Goal: Transaction & Acquisition: Subscribe to service/newsletter

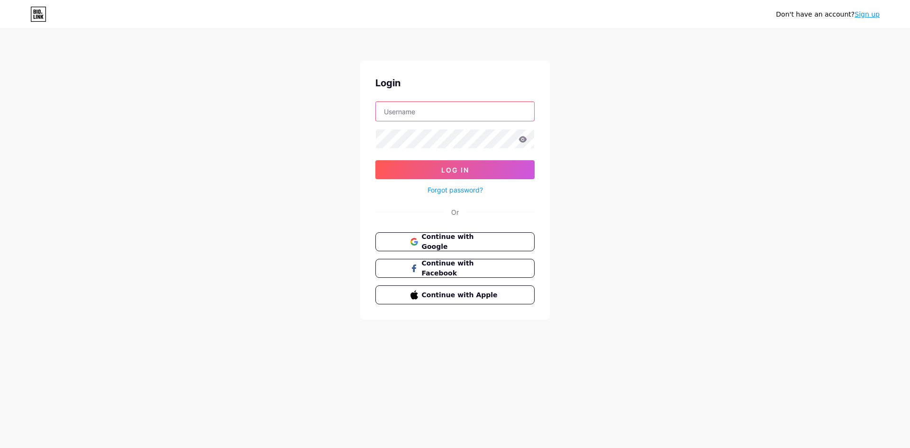
click at [426, 109] on input "text" at bounding box center [455, 111] width 158 height 19
click at [428, 108] on input "text" at bounding box center [455, 111] width 158 height 19
click at [429, 111] on input "text" at bounding box center [455, 111] width 158 height 19
click at [417, 114] on input "text" at bounding box center [455, 111] width 158 height 19
click at [622, 166] on div "Don't have an account? Sign up Login Log In Forgot password? Or Continue with G…" at bounding box center [455, 175] width 910 height 350
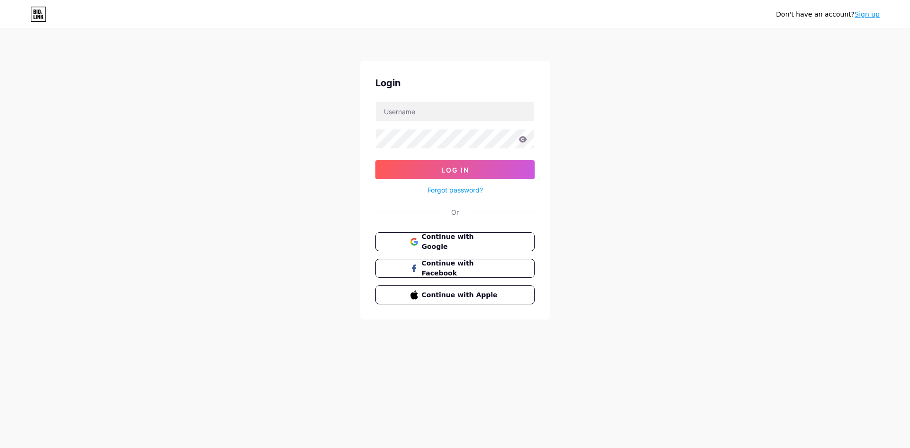
click at [867, 17] on link "Sign up" at bounding box center [867, 14] width 25 height 8
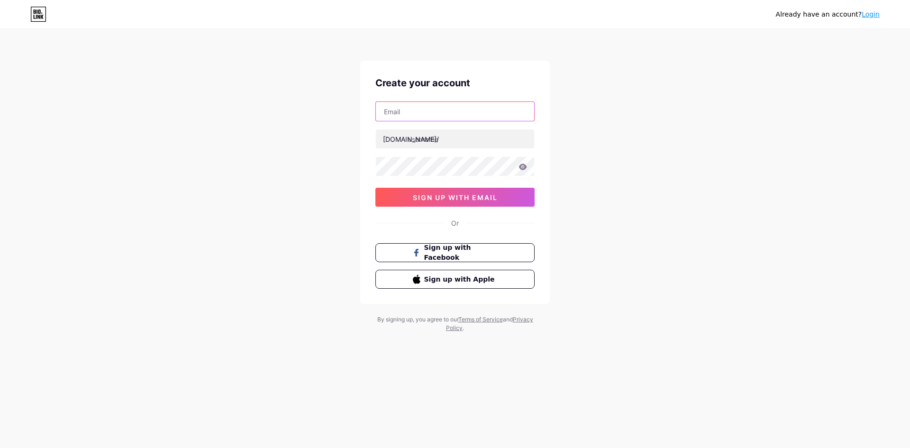
click at [431, 109] on input "text" at bounding box center [455, 111] width 158 height 19
click at [416, 113] on input "text" at bounding box center [455, 111] width 158 height 19
paste input "[EMAIL_ADDRESS][DOMAIN_NAME]"
type input "[EMAIL_ADDRESS][DOMAIN_NAME]"
click at [421, 144] on input "text" at bounding box center [455, 138] width 158 height 19
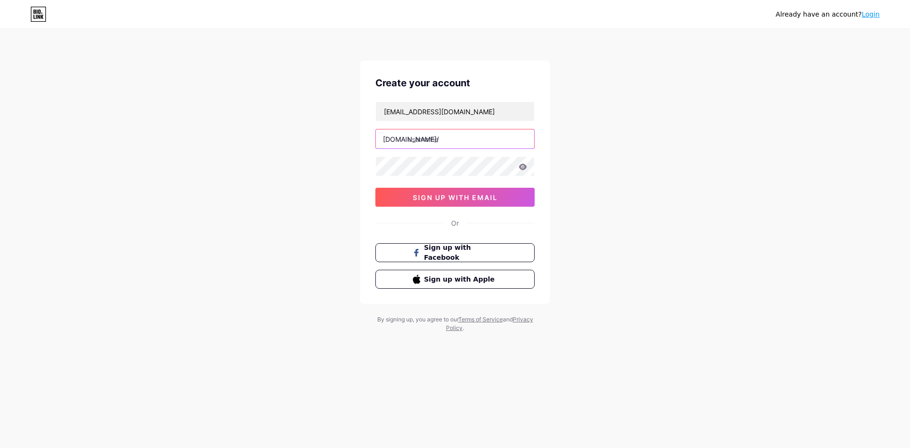
paste input "galineos"
type input "galineos"
click at [406, 195] on button "sign up with email" at bounding box center [455, 197] width 159 height 19
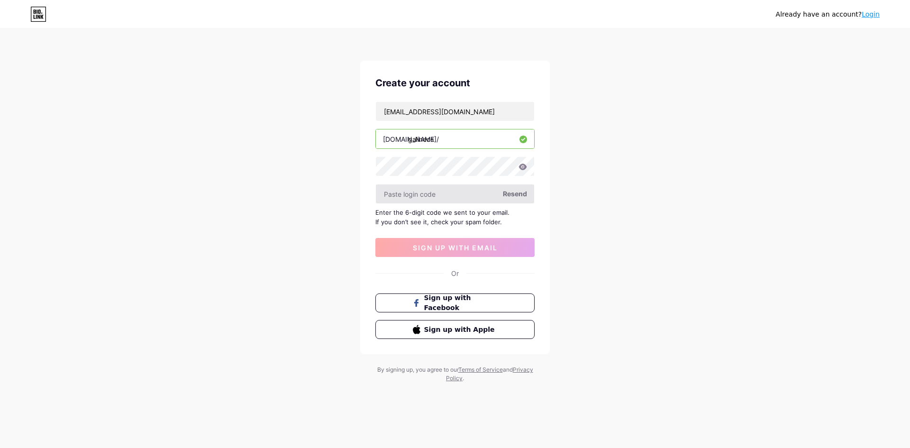
click at [461, 193] on input "text" at bounding box center [455, 193] width 158 height 19
click at [438, 194] on input "text" at bounding box center [455, 193] width 158 height 19
paste input "130689"
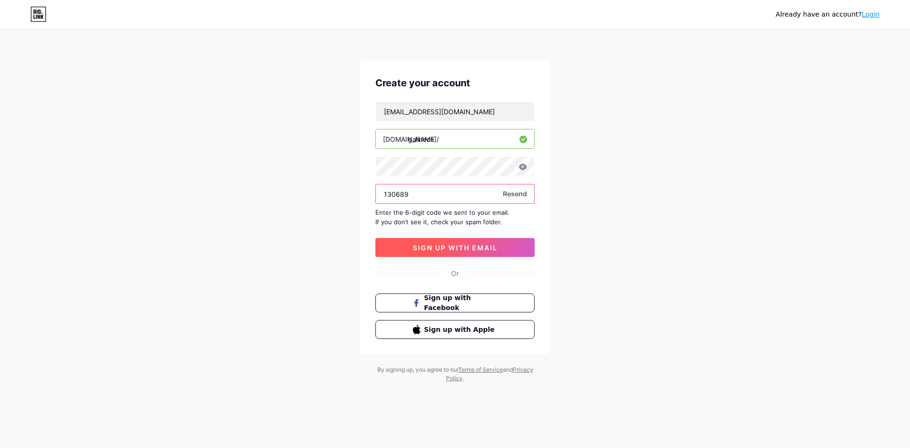
type input "130689"
click at [460, 249] on span "sign up with email" at bounding box center [455, 248] width 85 height 8
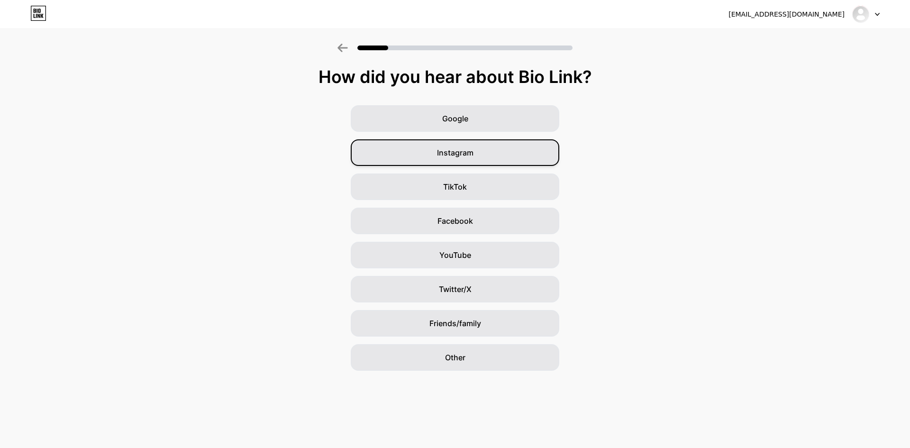
click at [462, 157] on span "Instagram" at bounding box center [455, 152] width 37 height 11
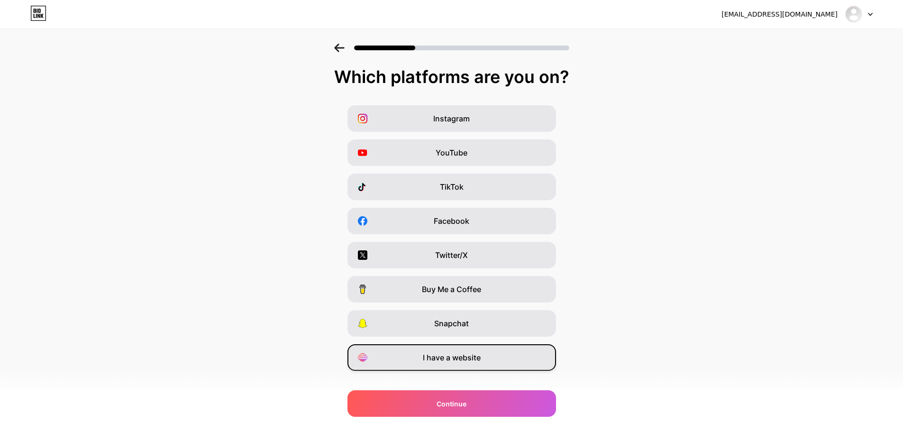
click at [500, 356] on div "I have a website" at bounding box center [452, 357] width 209 height 27
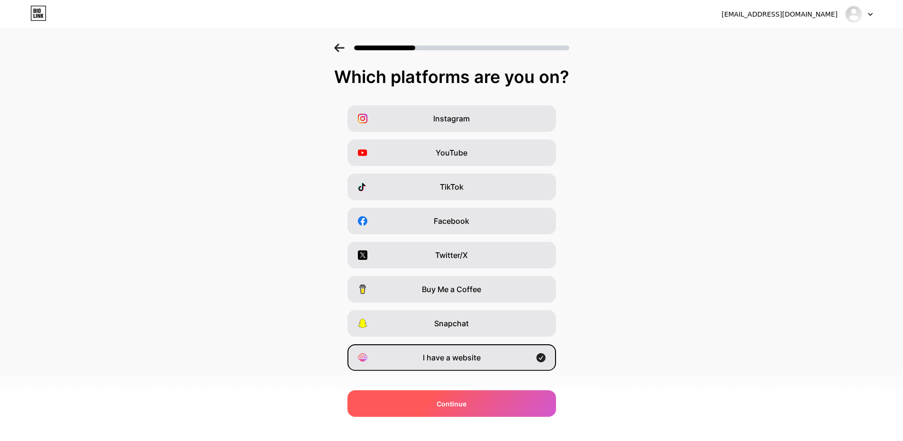
click at [530, 404] on div "Continue" at bounding box center [452, 403] width 209 height 27
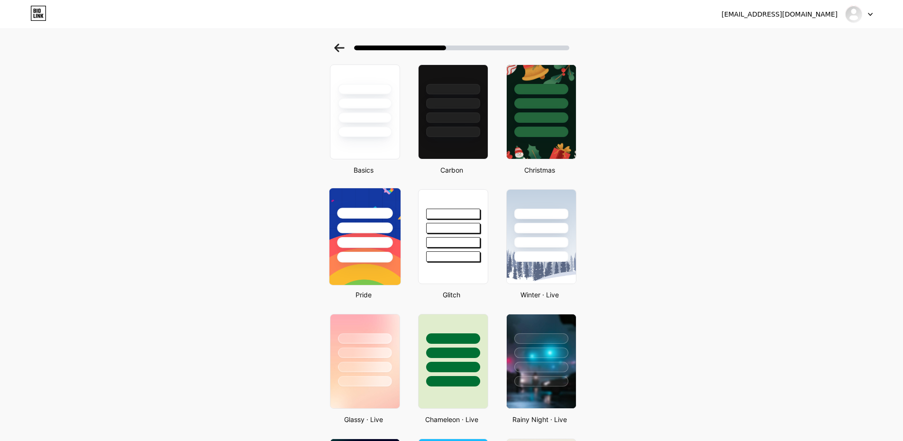
scroll to position [47, 0]
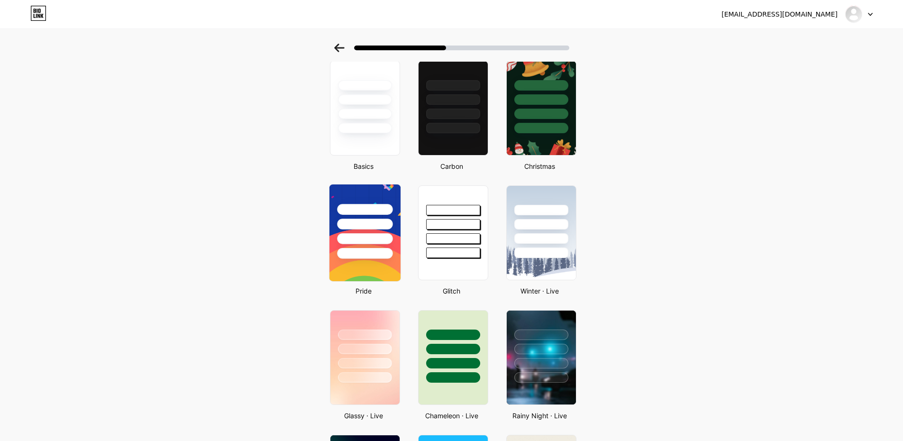
click at [383, 233] on div at bounding box center [364, 221] width 71 height 74
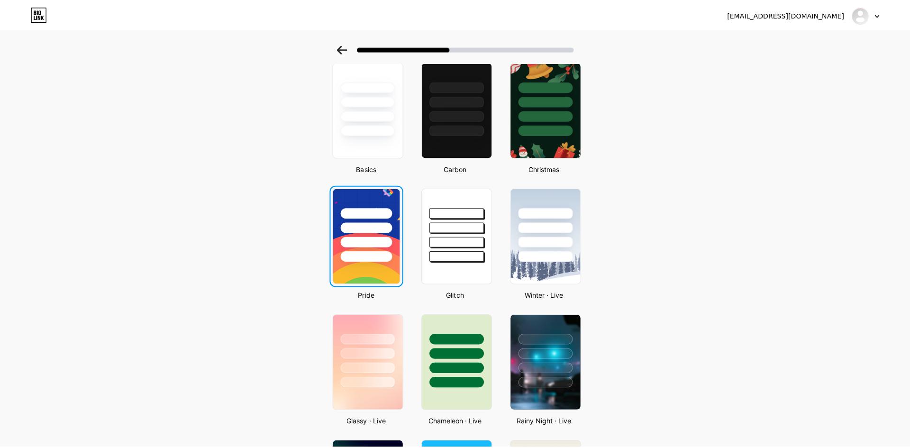
scroll to position [0, 0]
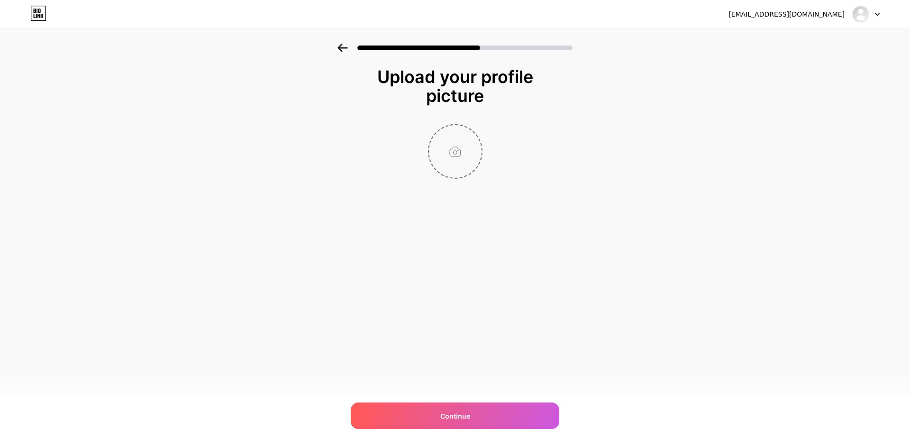
click at [456, 135] on input "file" at bounding box center [455, 151] width 53 height 53
type input "C:\fakepath\galineos.png"
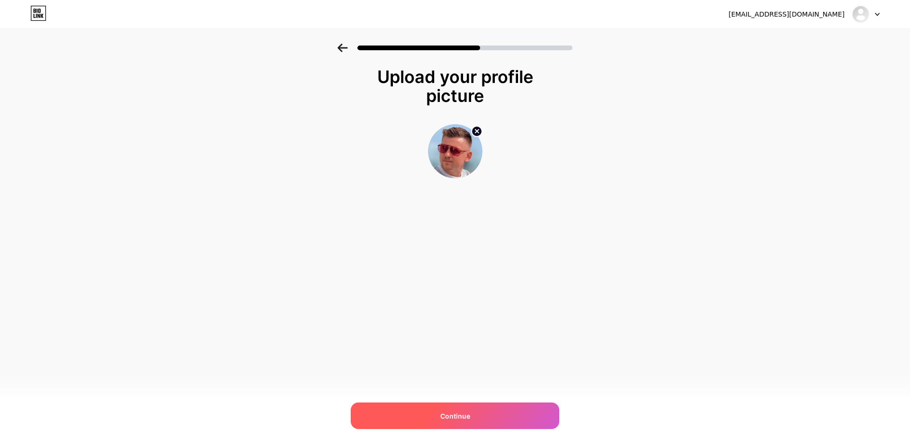
click at [494, 413] on div "Continue" at bounding box center [455, 416] width 209 height 27
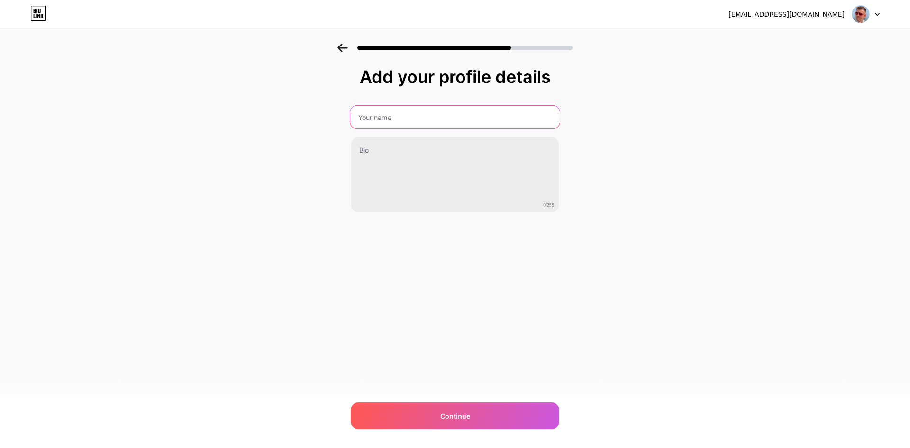
click at [408, 121] on input "text" at bounding box center [455, 117] width 210 height 23
paste input "galineos"
type input "galineos"
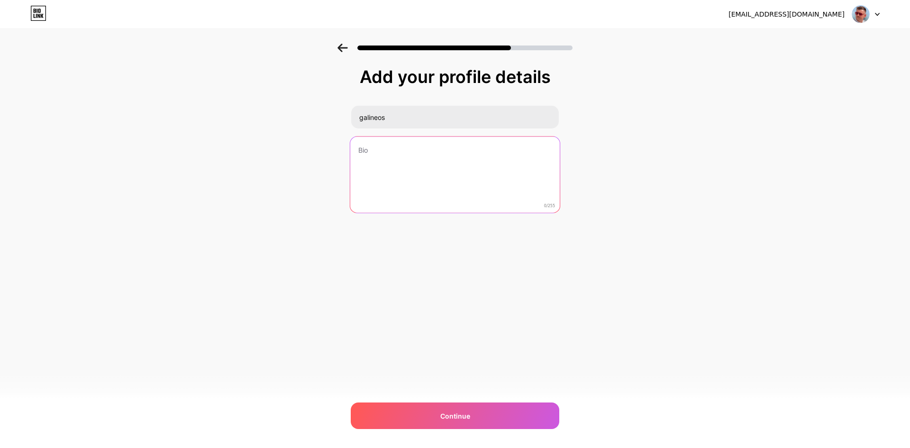
click at [394, 161] on textarea at bounding box center [455, 175] width 210 height 77
paste textarea "Galineos z tej strony! U mnie na streamie nie szukamy skomplikowanych wzorów – …"
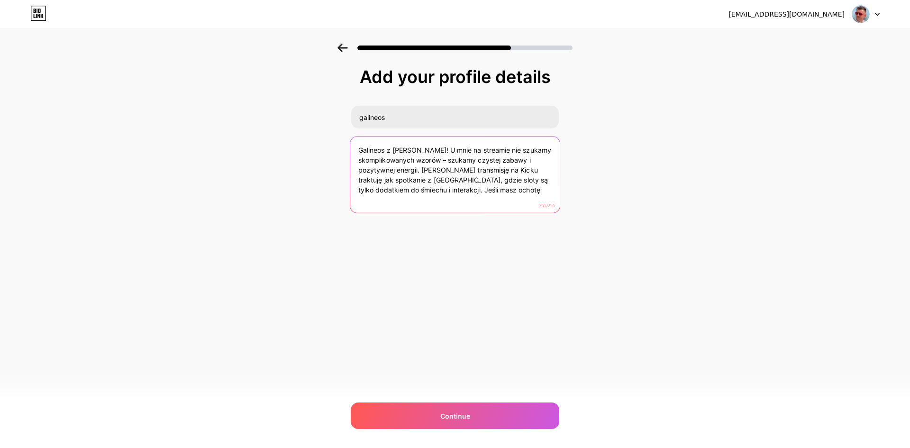
type textarea "Galineos z tej strony! U mnie na streamie nie szukamy skomplikowanych wzorów – …"
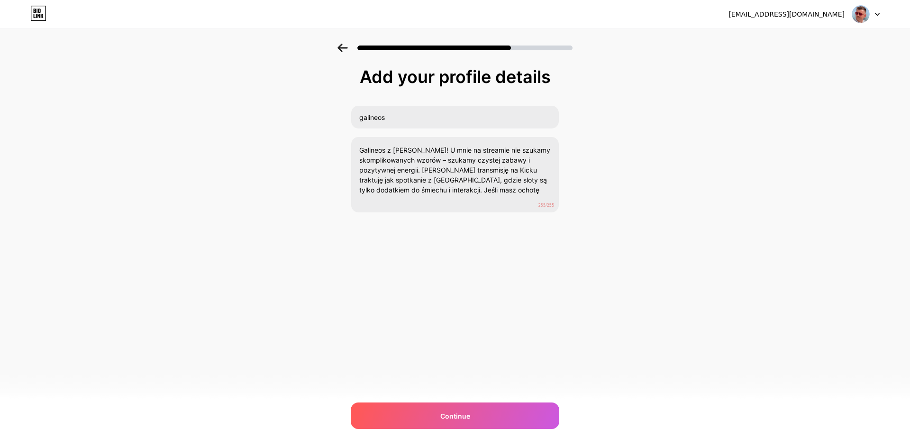
click at [478, 272] on div "cigokix757@dextrago.com Logout Link Copied Add your profile details galineos Ga…" at bounding box center [455, 224] width 910 height 448
click at [483, 412] on div "Continue" at bounding box center [455, 416] width 209 height 27
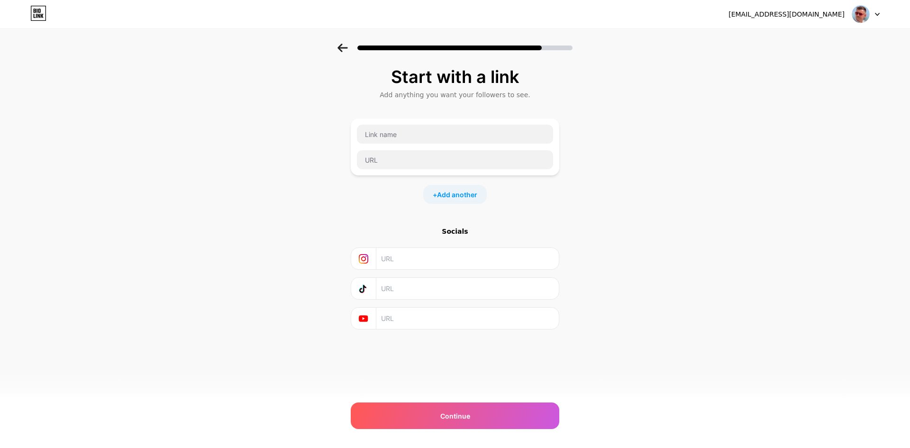
click at [444, 257] on input "text" at bounding box center [467, 258] width 172 height 21
paste input "https://www.instagram.com/galineos"
type input "https://www.instagram.com/galineos"
click at [395, 161] on input "text" at bounding box center [455, 159] width 196 height 19
paste input "https://mateuszpopiel.com/na-jakim-kasynie-gra-galineos"
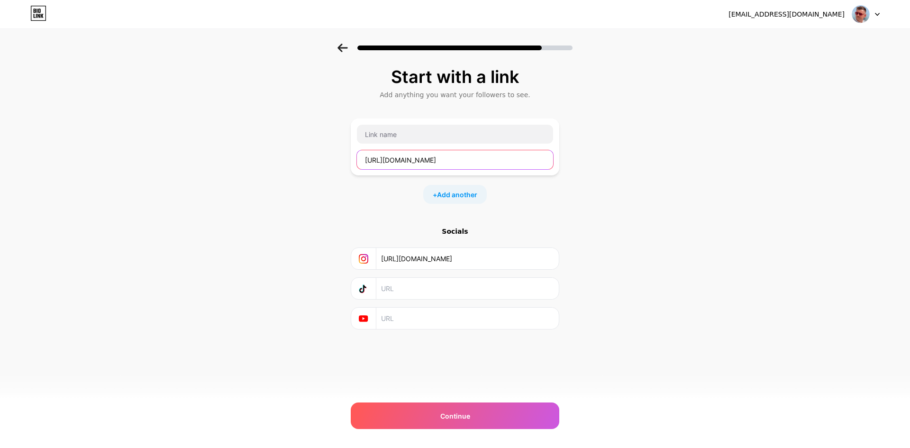
scroll to position [0, 2]
type input "https://mateuszpopiel.com/na-jakim-kasynie-gra-galineos"
click at [396, 162] on input "https://mateuszpopiel.com/na-jakim-kasynie-gra-galineos" at bounding box center [455, 159] width 196 height 19
click at [410, 142] on input "text" at bounding box center [455, 134] width 196 height 19
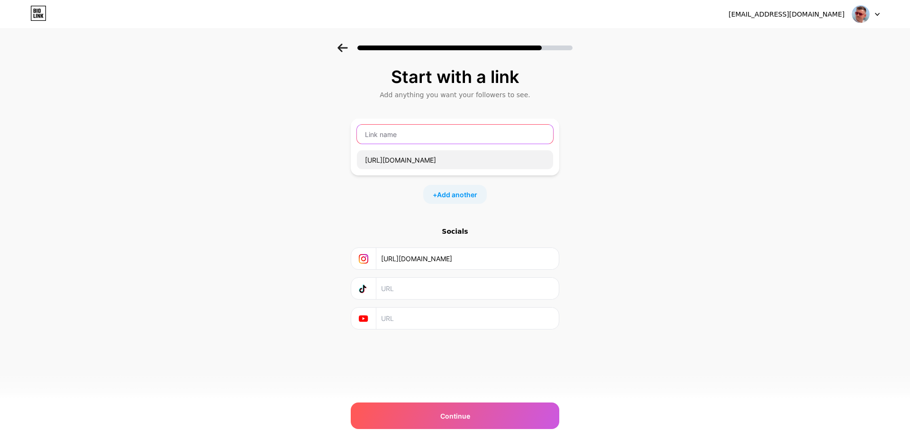
paste input "galineos kasyno"
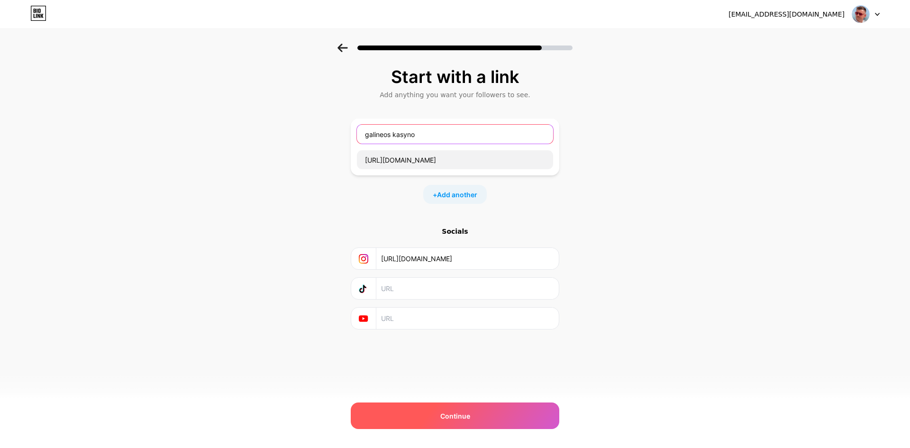
type input "galineos kasyno"
click at [476, 404] on div "Continue" at bounding box center [455, 416] width 209 height 27
click at [479, 410] on div "Continue" at bounding box center [455, 416] width 209 height 27
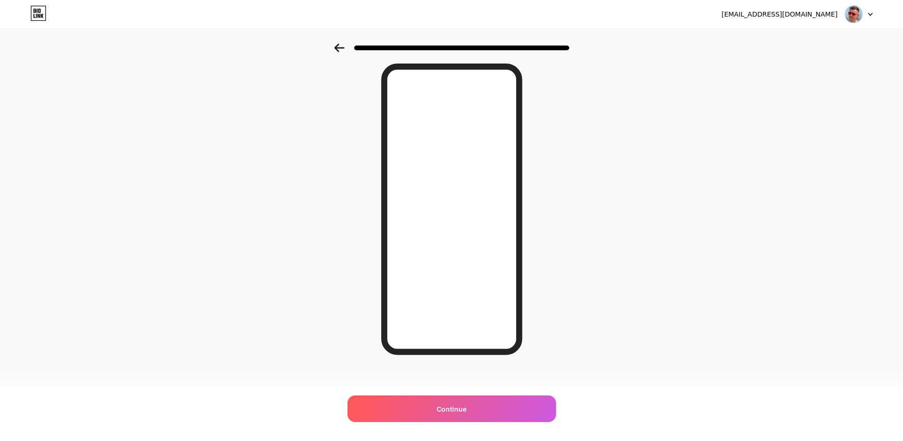
scroll to position [36, 0]
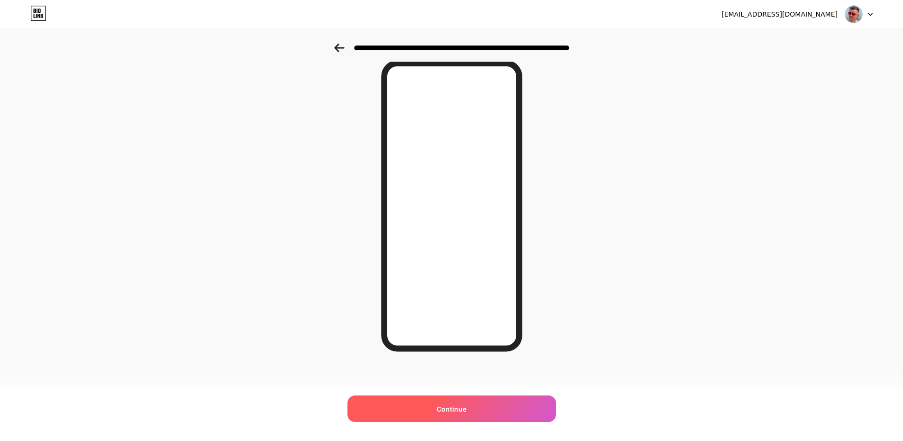
click at [474, 404] on div "Continue" at bounding box center [452, 408] width 209 height 27
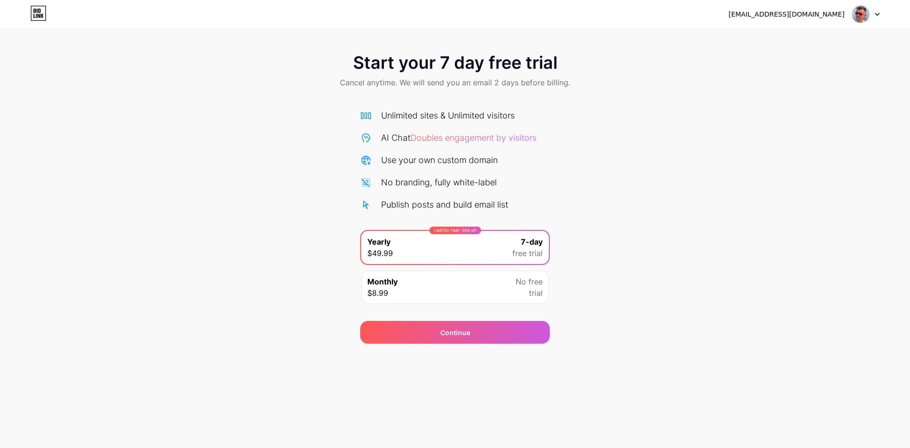
click at [460, 253] on div "LIMITED TIME : 50% off Yearly $49.99 7-day free trial" at bounding box center [455, 247] width 188 height 33
drag, startPoint x: 483, startPoint y: 330, endPoint x: 609, endPoint y: 262, distance: 143.0
click at [609, 262] on div "Start your 7 day free trial Cancel anytime. We will send you an email 2 days be…" at bounding box center [455, 194] width 910 height 300
click at [607, 264] on div "Start your 7 day free trial Cancel anytime. We will send you an email 2 days be…" at bounding box center [455, 194] width 910 height 300
click at [479, 327] on div "Continue" at bounding box center [455, 332] width 190 height 23
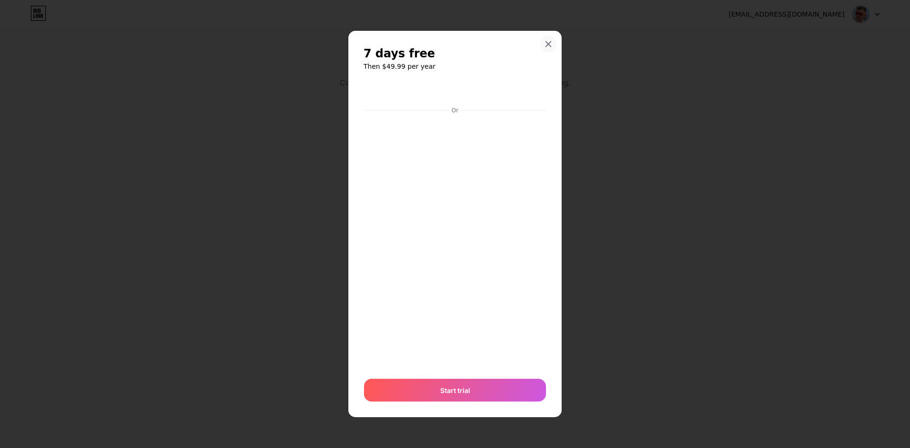
click at [547, 43] on icon at bounding box center [548, 43] width 5 height 5
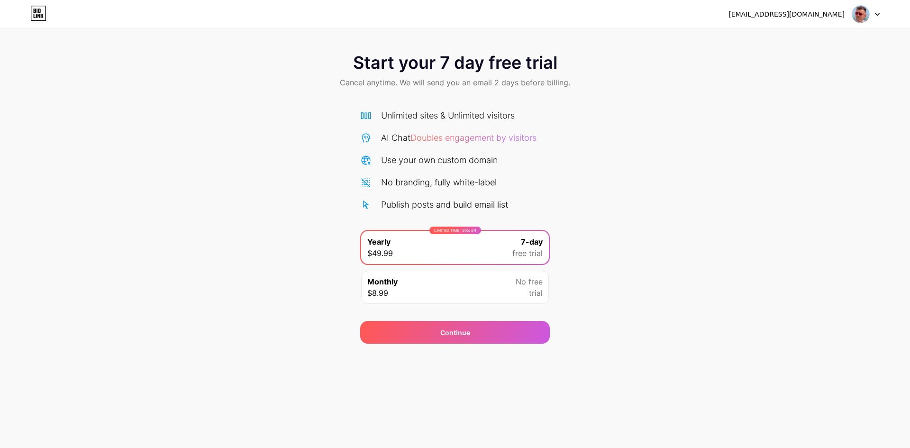
click at [870, 13] on img at bounding box center [861, 14] width 18 height 18
click at [800, 13] on div "[EMAIL_ADDRESS][DOMAIN_NAME]" at bounding box center [787, 14] width 116 height 10
drag, startPoint x: 519, startPoint y: 191, endPoint x: 420, endPoint y: 254, distance: 117.5
click at [519, 191] on div "Unlimited sites & Unlimited visitors AI Chat Doubles engagement by visitors Use…" at bounding box center [455, 160] width 190 height 102
click at [395, 291] on div "Monthly $8.99" at bounding box center [382, 287] width 30 height 23
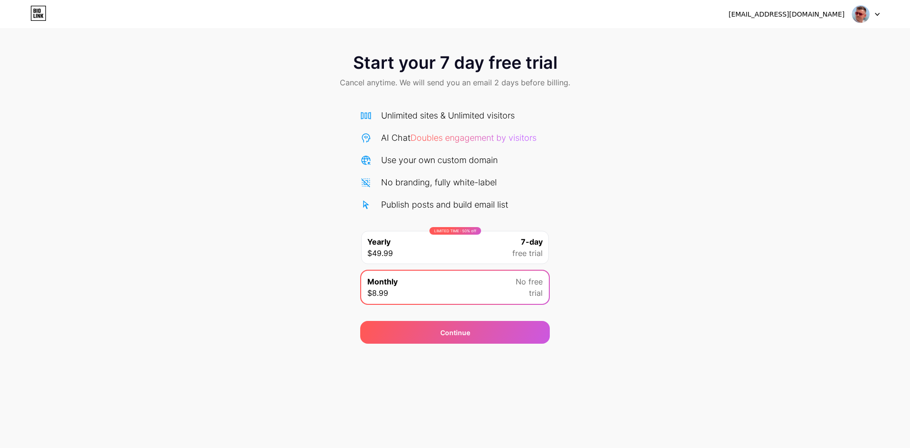
click at [468, 141] on span "Doubles engagement by visitors" at bounding box center [474, 138] width 126 height 10
click at [468, 86] on span "Cancel anytime. We will send you an email 2 days before billing." at bounding box center [455, 82] width 230 height 11
click at [423, 292] on div "Monthly $8.99 No free trial" at bounding box center [455, 287] width 188 height 33
click at [468, 246] on div "LIMITED TIME : 50% off Yearly $49.99 7-day free trial" at bounding box center [455, 247] width 188 height 33
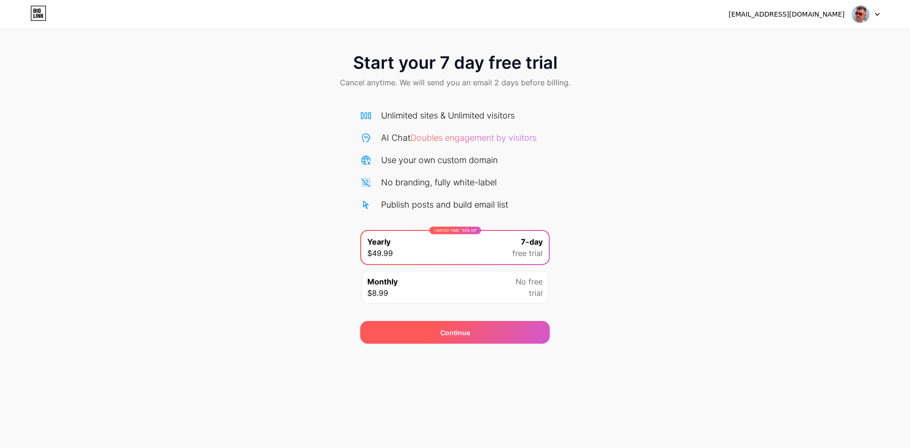
click at [476, 332] on div "Continue" at bounding box center [455, 332] width 190 height 23
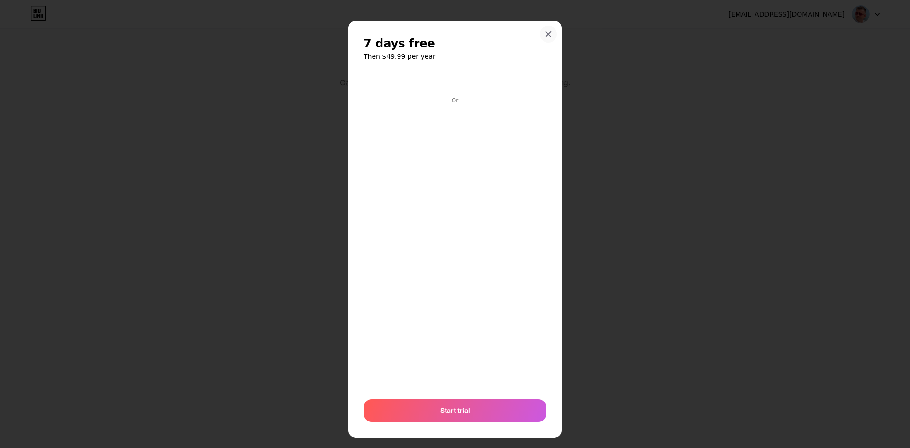
click at [546, 32] on icon at bounding box center [549, 34] width 8 height 8
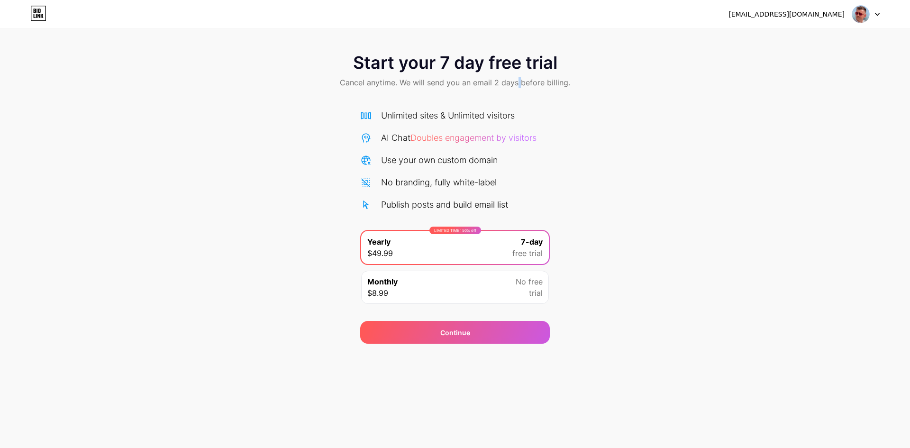
click at [520, 81] on span "Cancel anytime. We will send you an email 2 days before billing." at bounding box center [455, 82] width 230 height 11
drag, startPoint x: 494, startPoint y: 85, endPoint x: 499, endPoint y: 86, distance: 4.8
click at [499, 86] on span "Cancel anytime. We will send you an email 2 days before billing." at bounding box center [455, 82] width 230 height 11
click at [510, 83] on span "Cancel anytime. We will send you an email 2 days before billing." at bounding box center [455, 82] width 230 height 11
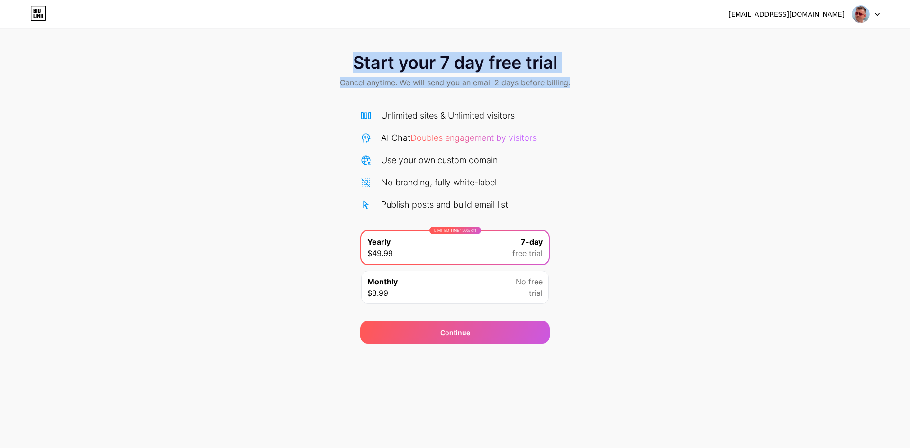
drag, startPoint x: 355, startPoint y: 56, endPoint x: 570, endPoint y: 79, distance: 217.0
click at [570, 79] on div "Start your 7 day free trial Cancel anytime. We will send you an email 2 days be…" at bounding box center [455, 72] width 910 height 56
click at [569, 85] on span "Cancel anytime. We will send you an email 2 days before billing." at bounding box center [455, 82] width 230 height 11
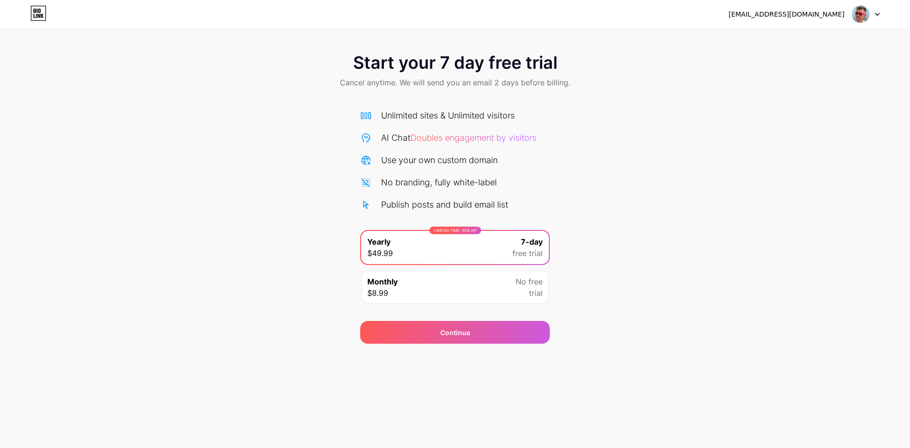
click at [525, 136] on span "Doubles engagement by visitors" at bounding box center [474, 138] width 126 height 10
drag, startPoint x: 400, startPoint y: 138, endPoint x: 379, endPoint y: 136, distance: 20.9
click at [398, 138] on div "AI Chat Doubles engagement by visitors" at bounding box center [459, 137] width 156 height 13
click at [380, 133] on div "AI Chat Doubles engagement by visitors" at bounding box center [455, 137] width 190 height 13
click at [371, 115] on icon at bounding box center [365, 115] width 11 height 11
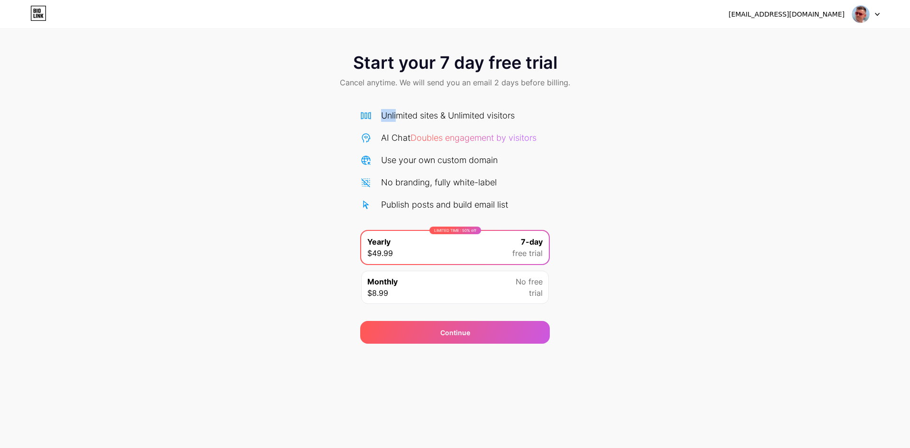
drag, startPoint x: 363, startPoint y: 113, endPoint x: 410, endPoint y: 120, distance: 47.5
click at [399, 117] on div "Unlimited sites & Unlimited visitors" at bounding box center [455, 115] width 190 height 13
click at [415, 121] on div "Unlimited sites & Unlimited visitors" at bounding box center [448, 115] width 134 height 13
drag, startPoint x: 485, startPoint y: 49, endPoint x: 487, endPoint y: 60, distance: 10.8
click at [486, 52] on div "Start your 7 day free trial Cancel anytime. We will send you an email 2 days be…" at bounding box center [455, 72] width 910 height 56
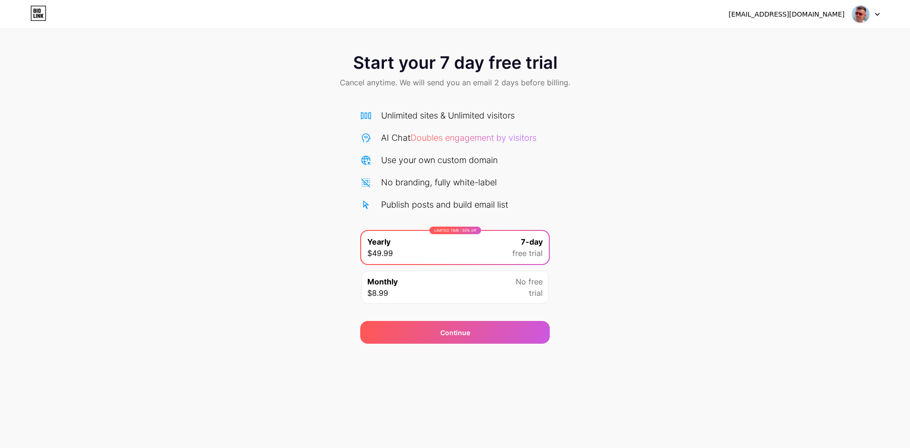
click at [485, 78] on span "Cancel anytime. We will send you an email 2 days before billing." at bounding box center [455, 82] width 230 height 11
click at [505, 89] on div "Start your 7 day free trial Cancel anytime. We will send you an email 2 days be…" at bounding box center [455, 72] width 910 height 56
click at [505, 334] on div "Continue" at bounding box center [455, 332] width 190 height 23
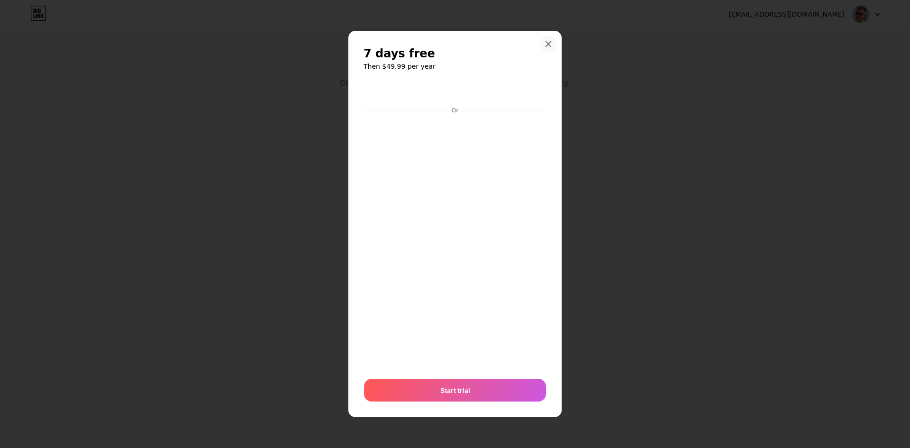
click at [551, 45] on icon at bounding box center [549, 44] width 8 height 8
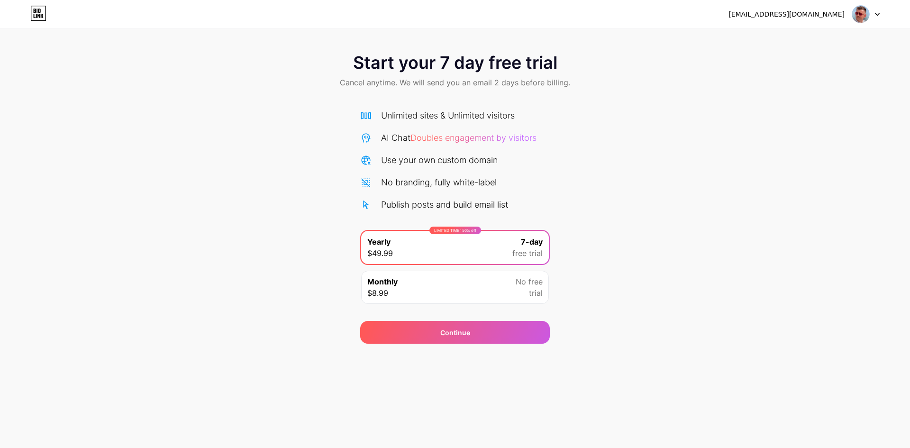
click at [445, 137] on span "Doubles engagement by visitors" at bounding box center [474, 138] width 126 height 10
click at [22, 16] on div "cigokix757@dextrago.com Logout" at bounding box center [455, 14] width 910 height 17
click at [35, 13] on icon at bounding box center [38, 13] width 16 height 15
click at [37, 13] on icon at bounding box center [38, 13] width 16 height 15
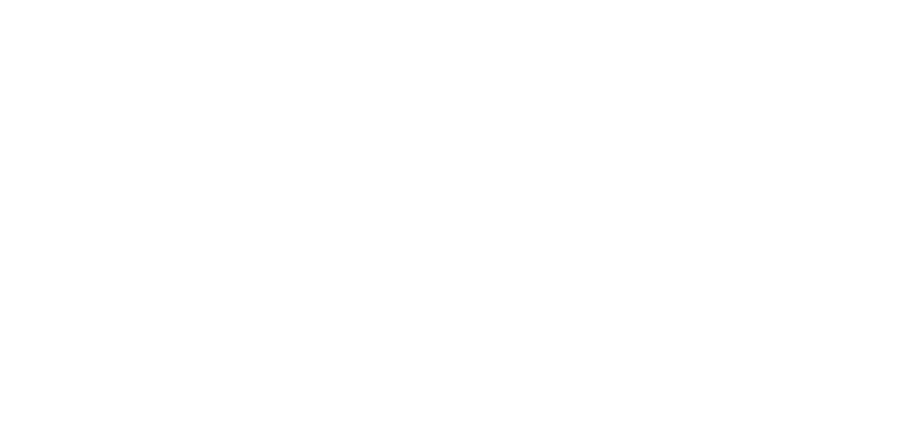
click at [37, 0] on html at bounding box center [455, 0] width 910 height 0
click at [37, 13] on icon at bounding box center [38, 13] width 16 height 15
click at [37, 13] on html "cigokix757@dextrago.com Logout Link Copied Start your 7 day free trial Cancel a…" at bounding box center [455, 224] width 910 height 448
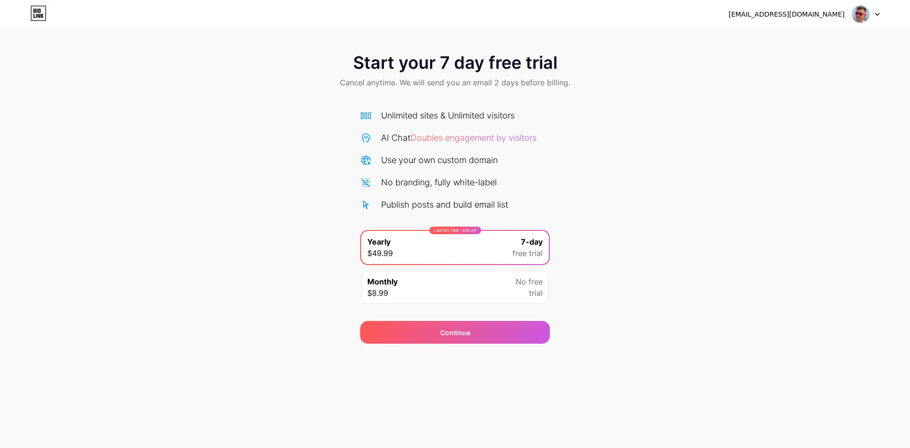
click at [863, 14] on img at bounding box center [861, 14] width 18 height 18
click at [663, 133] on div "Start your 7 day free trial Cancel anytime. We will send you an email 2 days be…" at bounding box center [455, 194] width 910 height 300
click at [480, 139] on span "Doubles engagement by visitors" at bounding box center [474, 138] width 126 height 10
click at [377, 133] on div "AI Chat Doubles engagement by visitors" at bounding box center [455, 137] width 190 height 13
click at [399, 111] on div "Unlimited sites & Unlimited visitors AI Chat Doubles engagement by visitors Use…" at bounding box center [455, 205] width 190 height 210
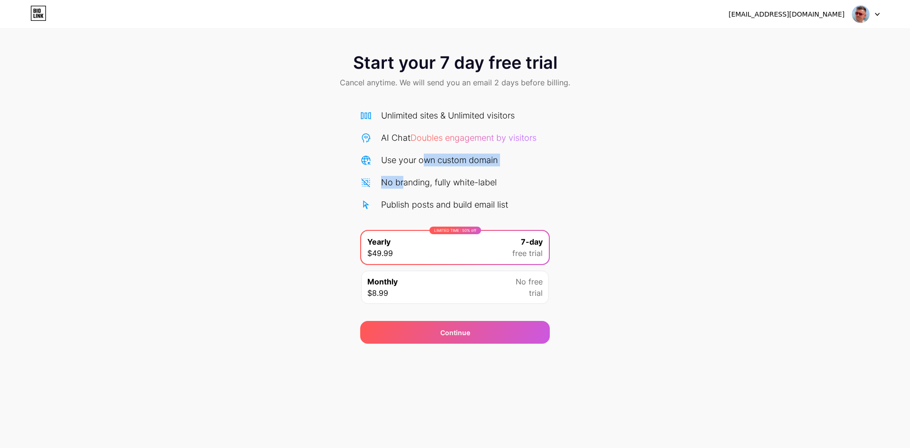
drag, startPoint x: 416, startPoint y: 176, endPoint x: 399, endPoint y: 192, distance: 23.2
click at [402, 191] on div "Unlimited sites & Unlimited visitors AI Chat Doubles engagement by visitors Use…" at bounding box center [455, 160] width 190 height 102
drag, startPoint x: 381, startPoint y: 204, endPoint x: 373, endPoint y: 209, distance: 9.8
click at [380, 205] on div "Publish posts and build email list" at bounding box center [455, 204] width 190 height 13
click at [364, 207] on icon at bounding box center [366, 204] width 6 height 9
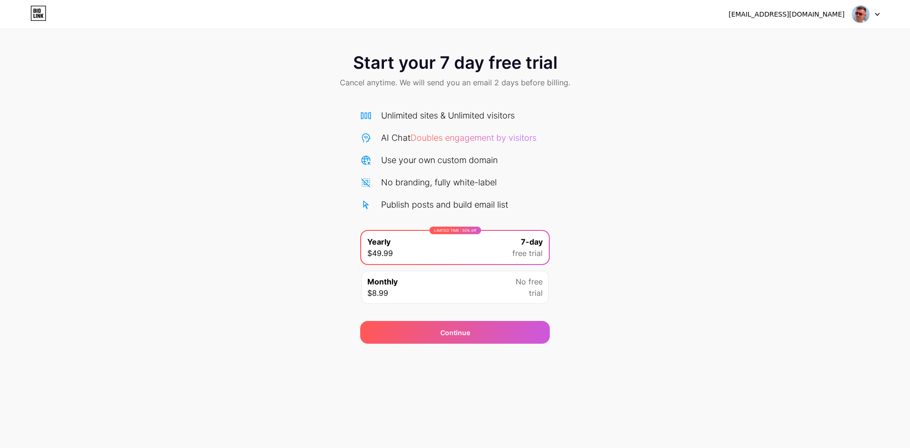
click at [480, 278] on div "Monthly $8.99 No free trial" at bounding box center [455, 287] width 188 height 33
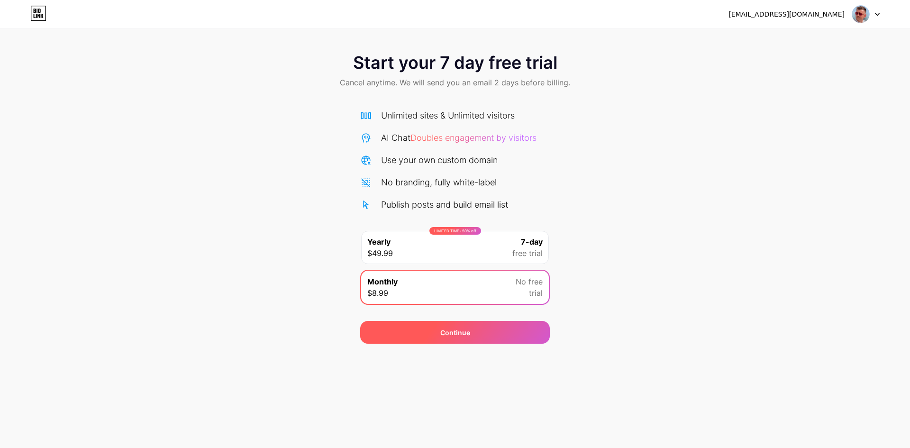
click at [466, 331] on div "Continue" at bounding box center [456, 333] width 30 height 10
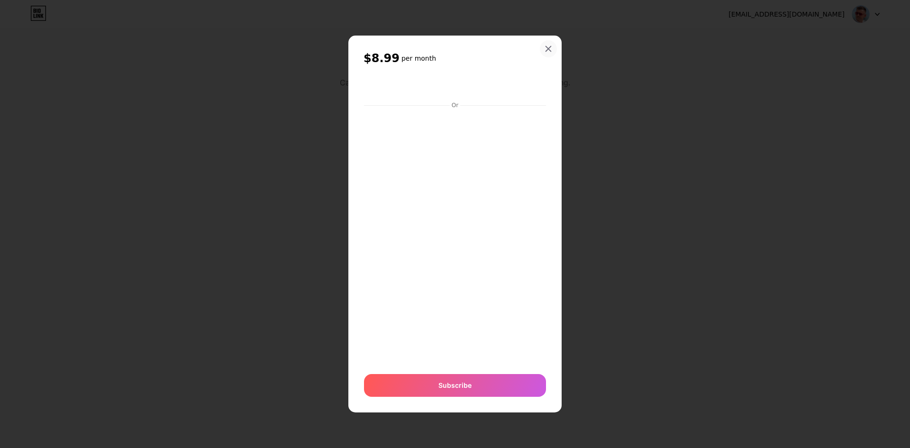
click at [549, 51] on icon at bounding box center [549, 49] width 8 height 8
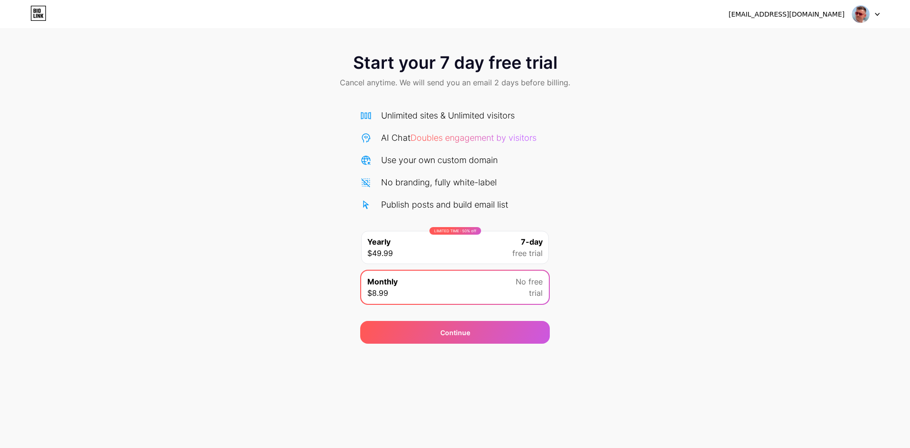
click at [484, 249] on div "LIMITED TIME : 50% off Yearly $49.99 7-day free trial" at bounding box center [455, 247] width 188 height 33
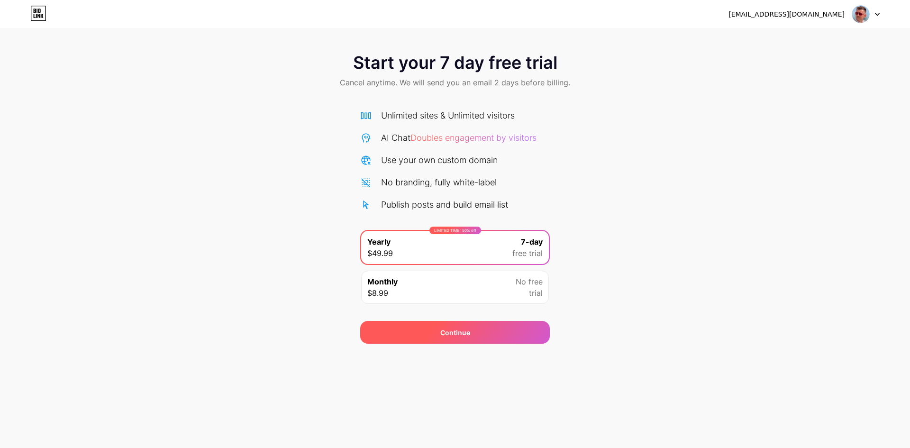
click at [474, 334] on div "Continue" at bounding box center [455, 332] width 190 height 23
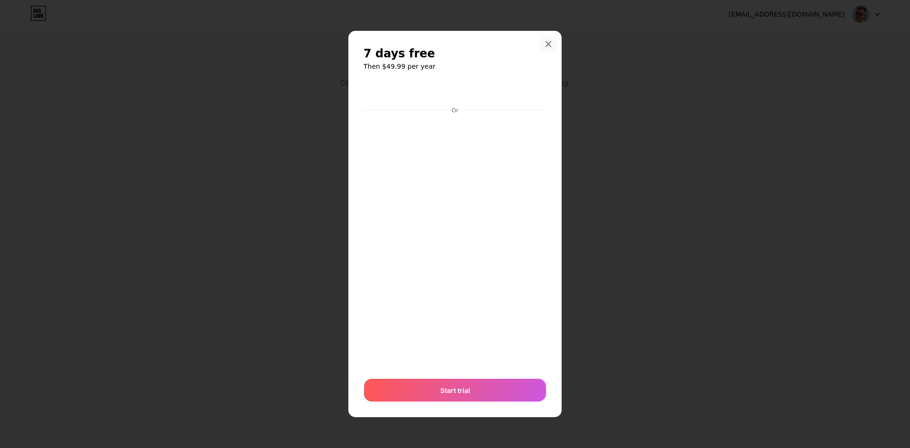
click at [550, 44] on icon at bounding box center [549, 44] width 8 height 8
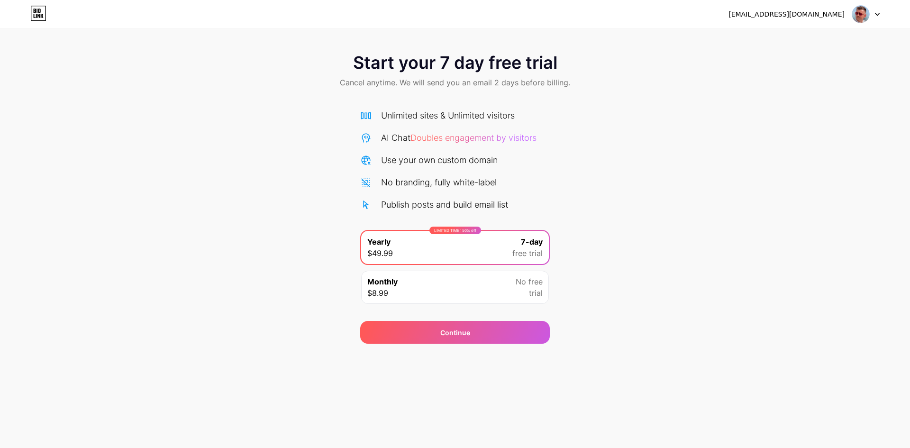
click at [846, 17] on div "[EMAIL_ADDRESS][DOMAIN_NAME]" at bounding box center [804, 14] width 151 height 17
click at [838, 13] on div "[EMAIL_ADDRESS][DOMAIN_NAME]" at bounding box center [787, 14] width 116 height 10
click at [882, 14] on div "[EMAIL_ADDRESS][DOMAIN_NAME] Logout" at bounding box center [455, 14] width 910 height 17
click at [871, 13] on div at bounding box center [867, 14] width 28 height 17
click at [823, 42] on li "Logout" at bounding box center [821, 39] width 118 height 26
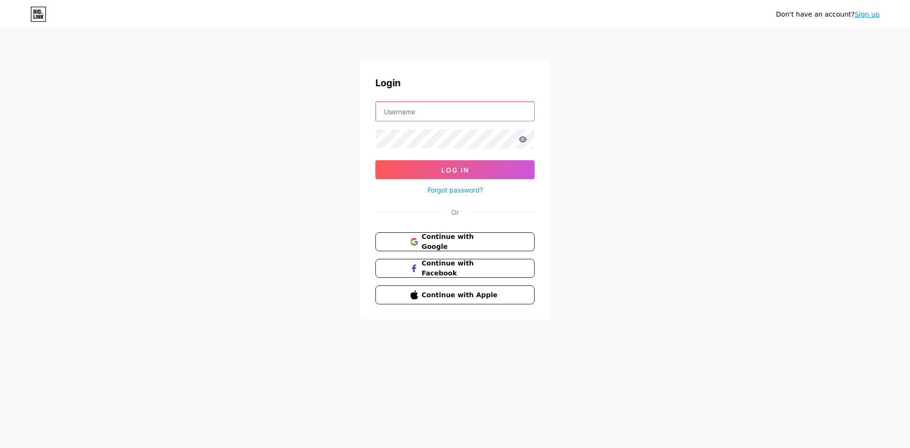
type input "[EMAIL_ADDRESS][DOMAIN_NAME]"
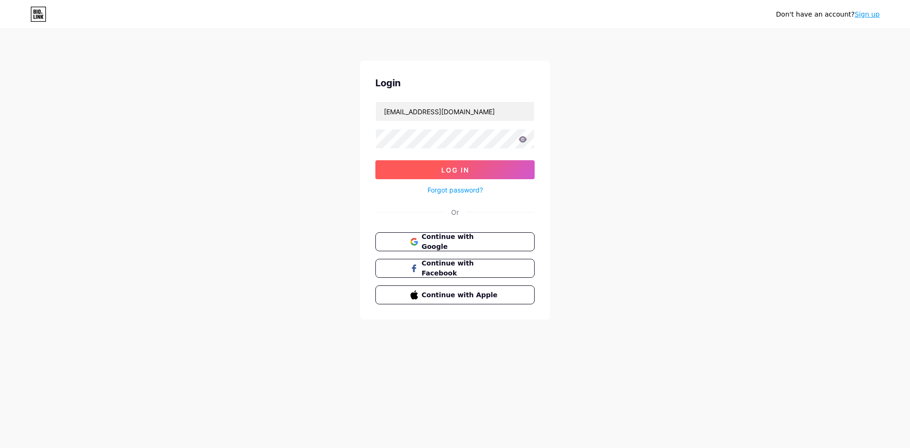
click at [479, 171] on button "Log In" at bounding box center [455, 169] width 159 height 19
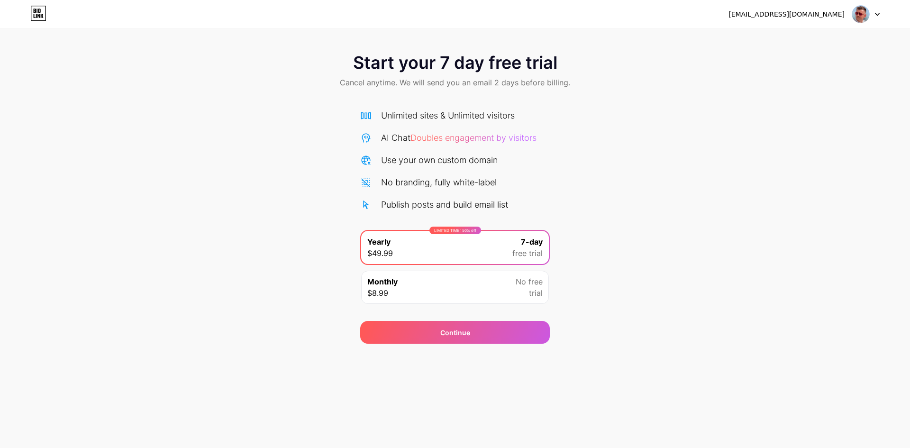
click at [37, 16] on icon at bounding box center [36, 16] width 1 height 4
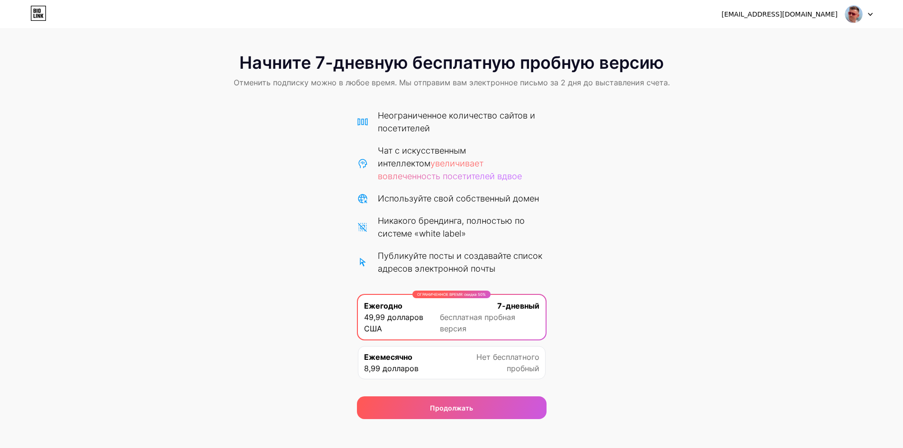
scroll to position [9, 0]
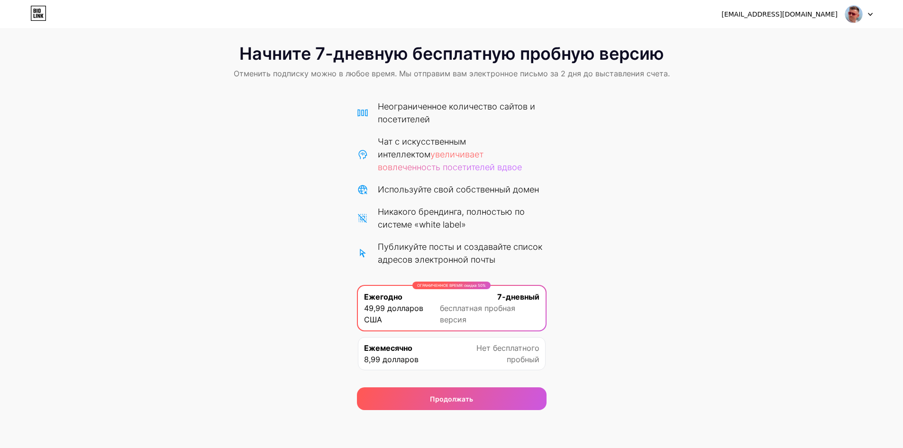
click at [864, 18] on div at bounding box center [859, 14] width 28 height 17
drag, startPoint x: 758, startPoint y: 126, endPoint x: 742, endPoint y: 125, distance: 16.7
click at [756, 127] on div "Начните 7-дневную бесплатную пробную версию Отменить подписку можно в любое вре…" at bounding box center [451, 223] width 903 height 376
click at [843, 14] on div "[EMAIL_ADDRESS][DOMAIN_NAME]" at bounding box center [797, 14] width 151 height 17
click at [851, 15] on img at bounding box center [854, 14] width 18 height 18
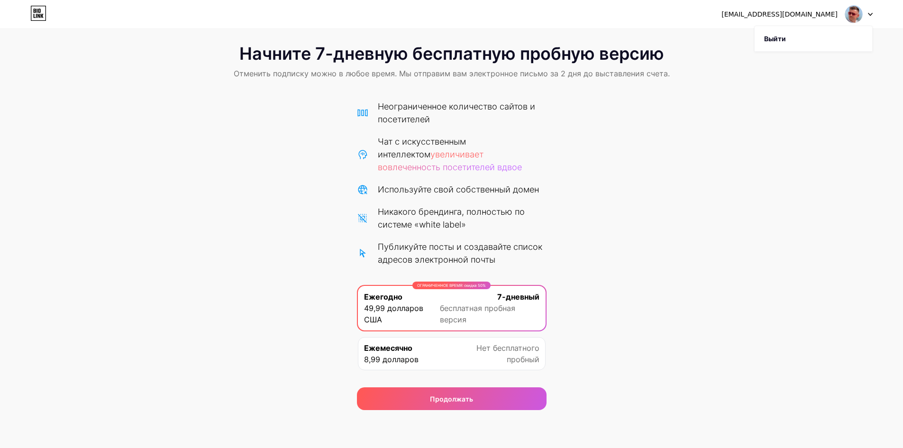
click at [743, 116] on div "Начните 7-дневную бесплатную пробную версию Отменить подписку можно в любое вре…" at bounding box center [451, 223] width 903 height 376
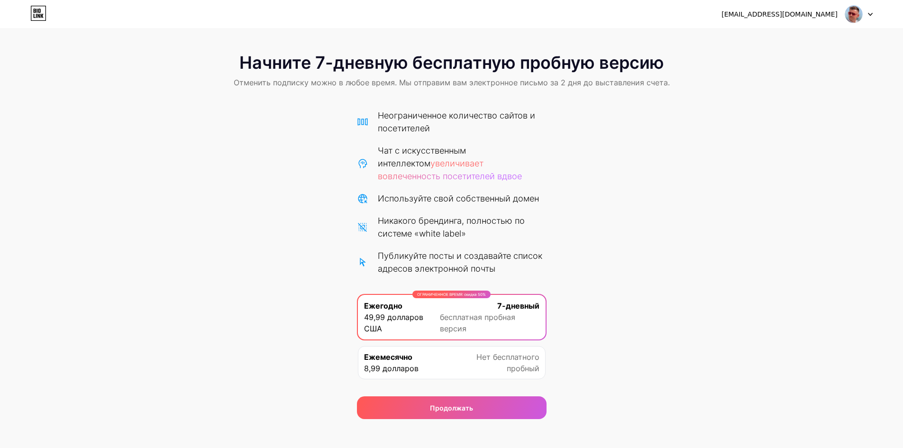
click at [866, 12] on div at bounding box center [859, 14] width 28 height 17
click at [788, 35] on li "Выйти" at bounding box center [814, 39] width 118 height 26
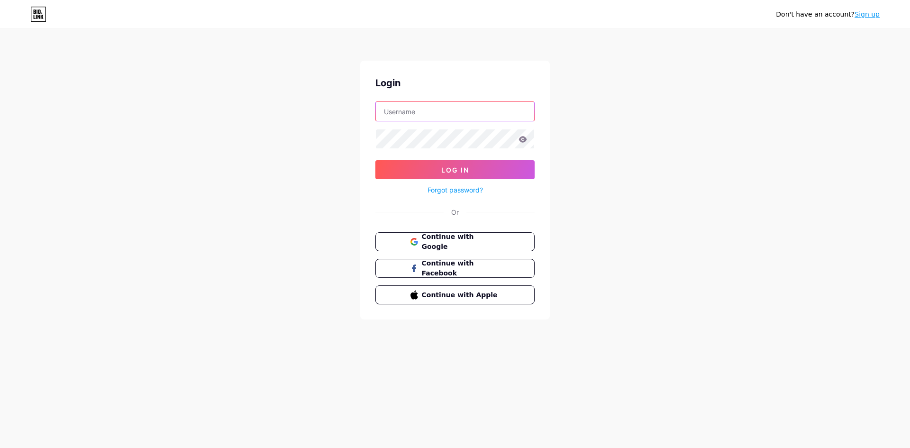
type input "[EMAIL_ADDRESS][DOMAIN_NAME]"
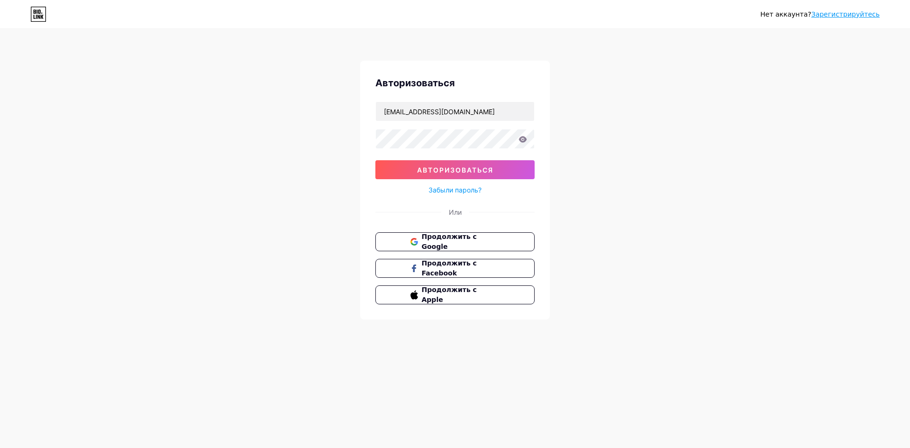
click at [843, 14] on font "Зарегистрируйтесь" at bounding box center [846, 14] width 68 height 8
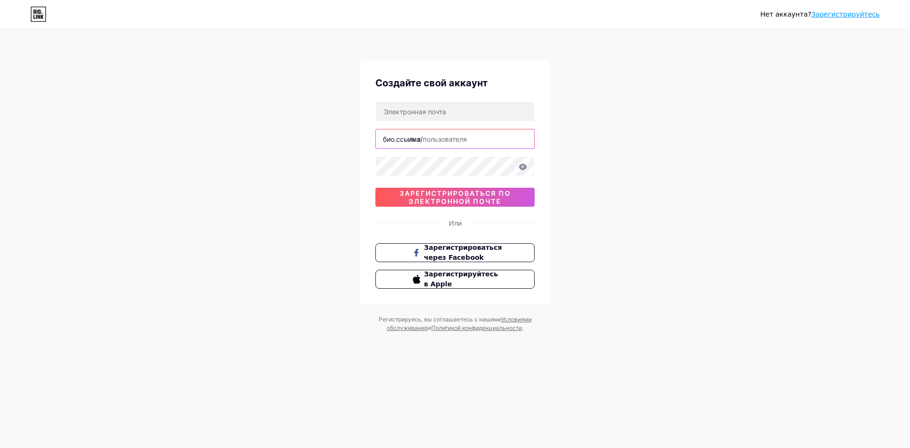
click at [497, 140] on input "text" at bounding box center [455, 138] width 158 height 19
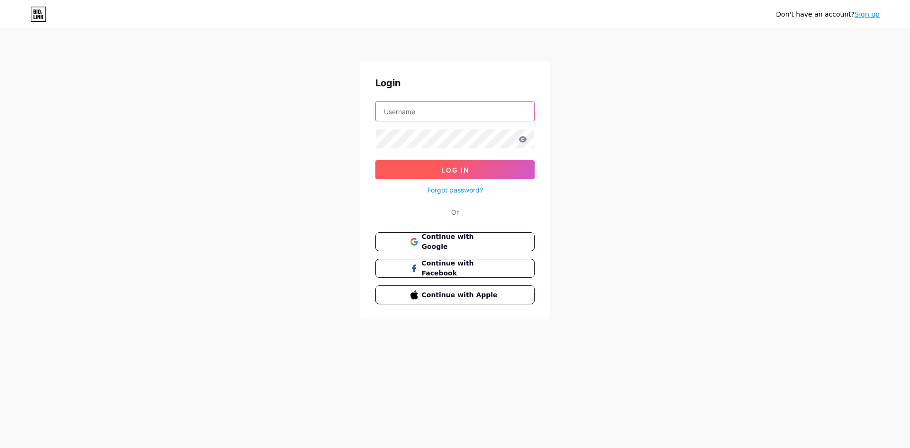
type input "[EMAIL_ADDRESS][DOMAIN_NAME]"
click at [457, 171] on span "Log In" at bounding box center [455, 170] width 28 height 8
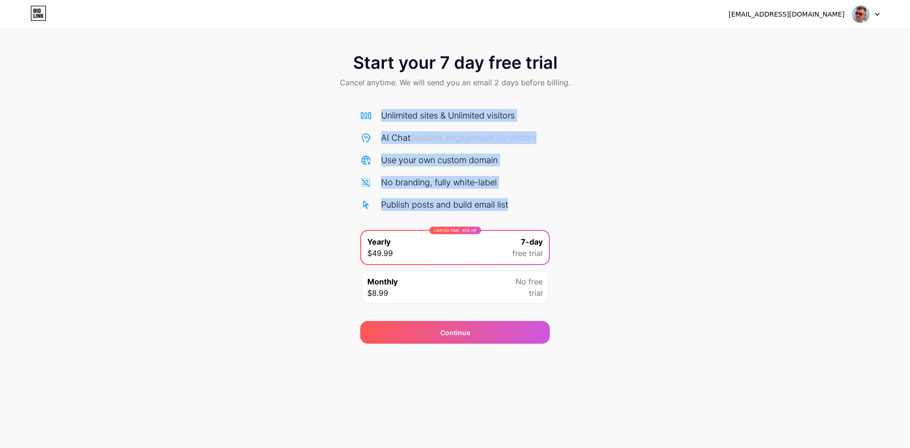
drag, startPoint x: 516, startPoint y: 205, endPoint x: 379, endPoint y: 118, distance: 162.5
click at [379, 118] on div "Unlimited sites & Unlimited visitors AI Chat Doubles engagement by visitors Use…" at bounding box center [455, 160] width 190 height 102
click at [493, 124] on div "Unlimited sites & Unlimited visitors AI Chat Doubles engagement by visitors Use…" at bounding box center [455, 160] width 190 height 102
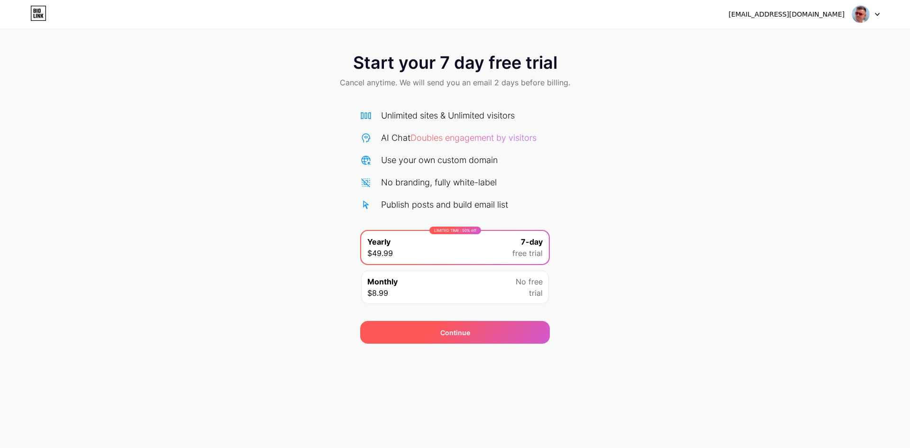
click at [425, 336] on div "Continue" at bounding box center [455, 332] width 190 height 23
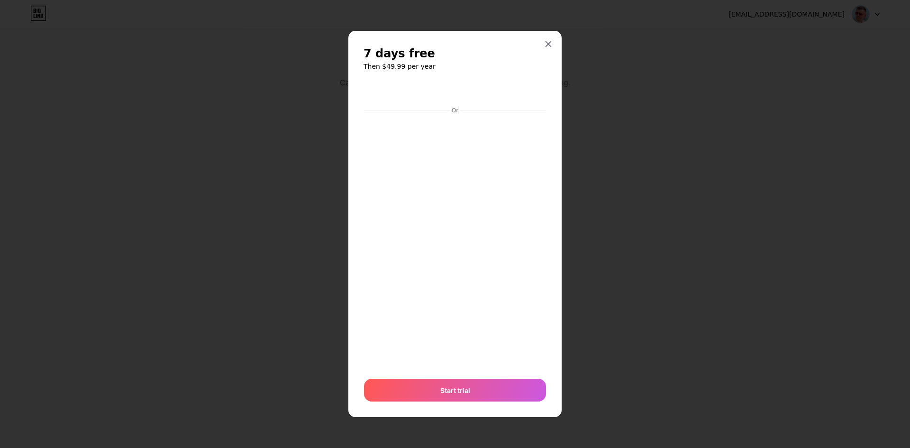
drag, startPoint x: 541, startPoint y: 43, endPoint x: 550, endPoint y: 43, distance: 9.0
click at [542, 43] on div at bounding box center [548, 44] width 17 height 17
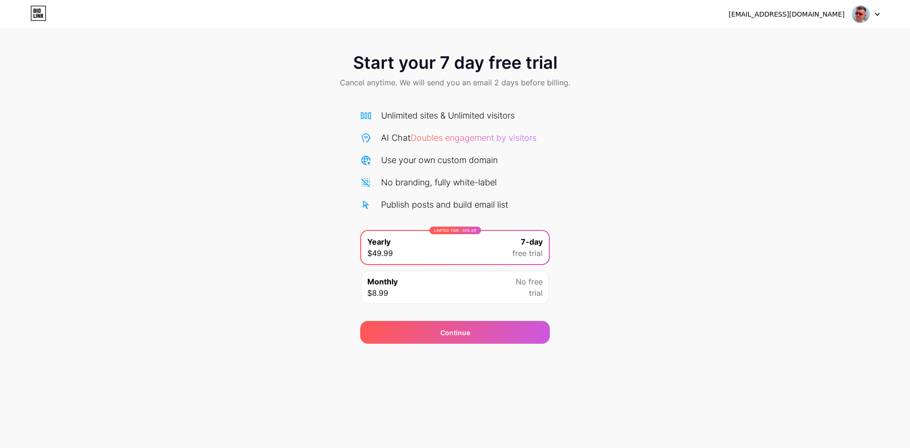
click at [478, 290] on div "Monthly $8.99 No free trial" at bounding box center [455, 287] width 188 height 33
